Goal: Task Accomplishment & Management: Manage account settings

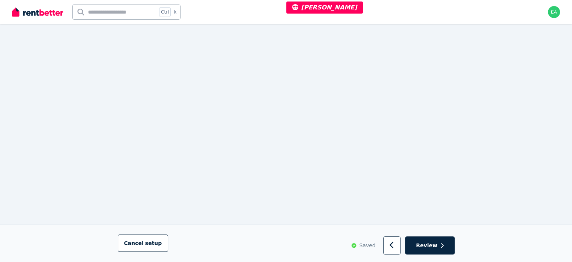
scroll to position [468, 0]
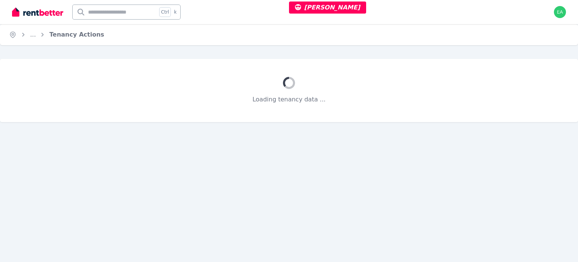
select select "**********"
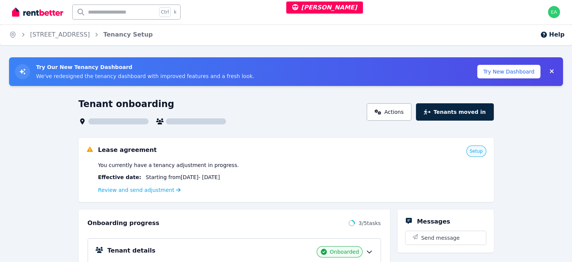
scroll to position [75, 0]
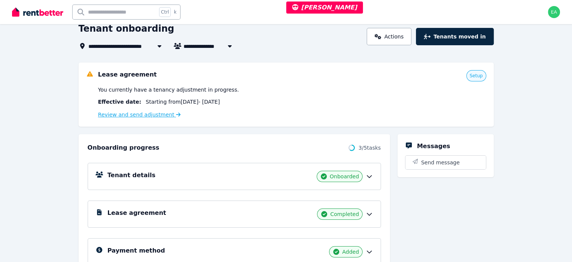
click at [120, 113] on link "Review and send adjustment" at bounding box center [139, 114] width 83 height 6
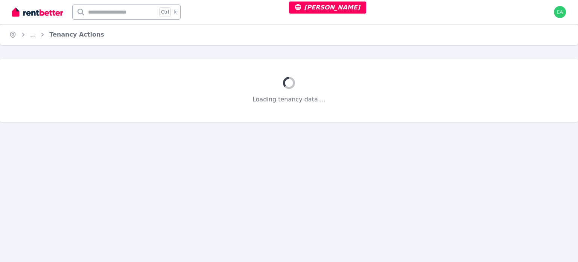
select select "**********"
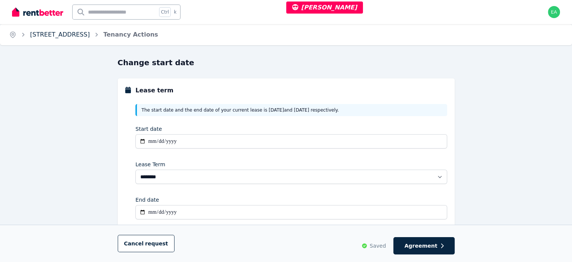
click at [53, 35] on link "[STREET_ADDRESS]" at bounding box center [60, 34] width 60 height 7
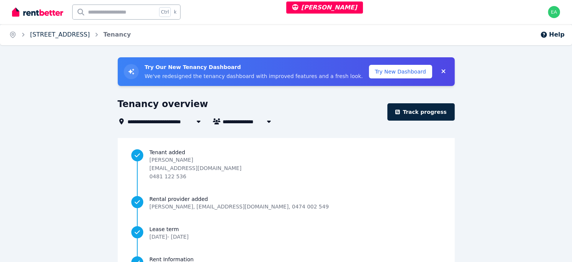
click at [77, 34] on link "[STREET_ADDRESS]" at bounding box center [60, 34] width 60 height 7
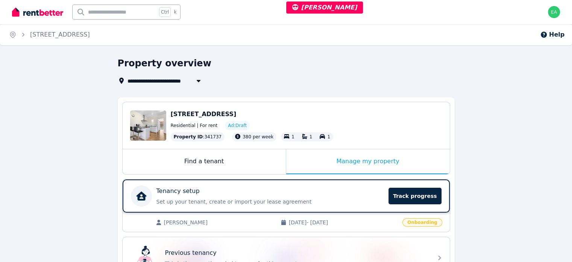
click at [322, 190] on div "Tenancy setup" at bounding box center [271, 190] width 228 height 9
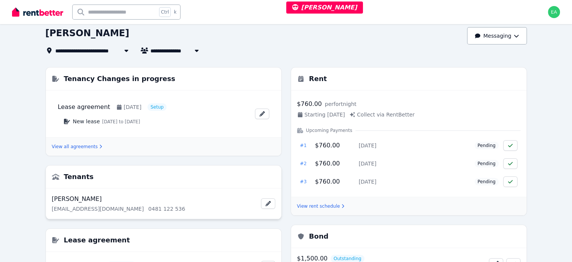
scroll to position [113, 0]
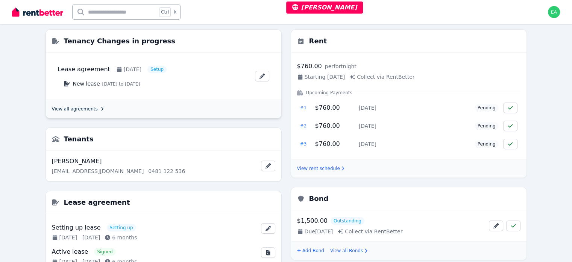
click at [52, 110] on link "View all agreements" at bounding box center [77, 109] width 50 height 6
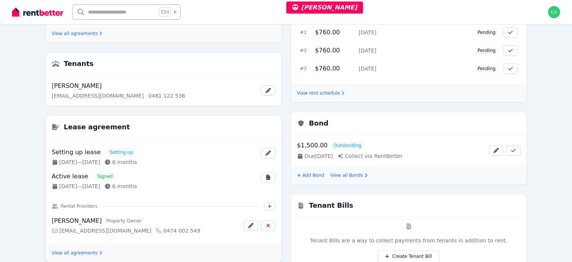
scroll to position [226, 0]
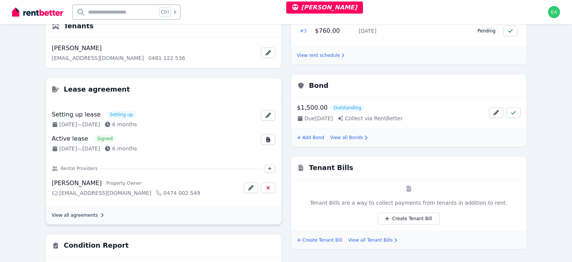
click at [52, 213] on link "View all agreements" at bounding box center [77, 215] width 50 height 6
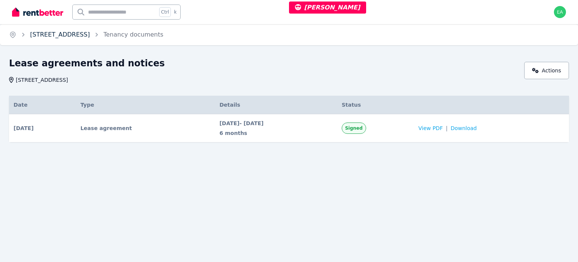
click at [44, 31] on link "[STREET_ADDRESS]" at bounding box center [60, 34] width 60 height 7
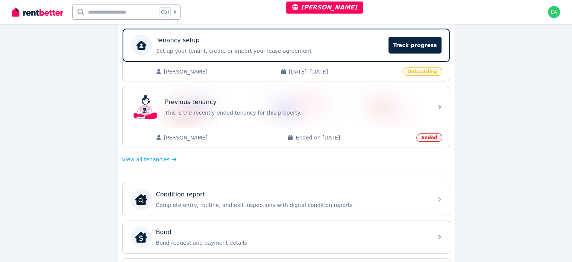
scroll to position [113, 0]
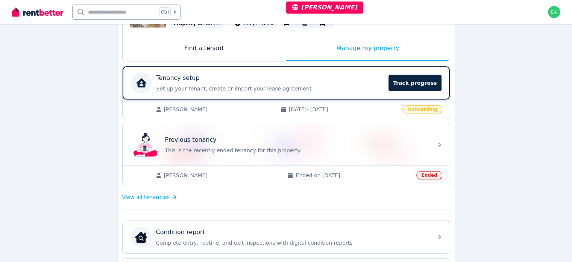
click at [313, 78] on div "Tenancy setup" at bounding box center [271, 77] width 228 height 9
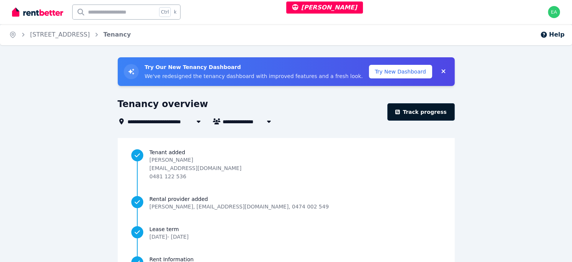
click at [412, 113] on link "Track progress" at bounding box center [421, 111] width 67 height 17
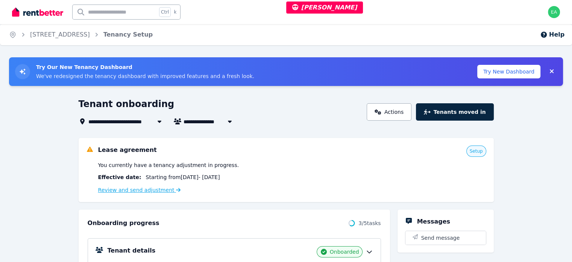
click at [131, 190] on link "Review and send adjustment" at bounding box center [139, 190] width 83 height 6
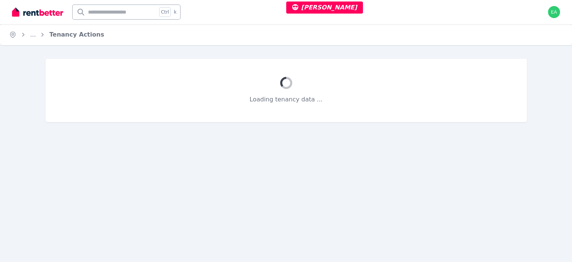
select select "**********"
